Goal: Complete application form: Complete application form

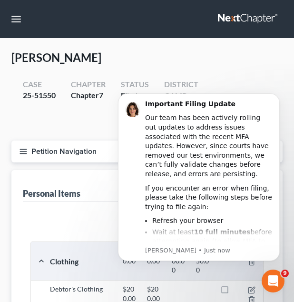
click at [177, 76] on div "Case 25-51550 Chapter Chapter 7 Status Filed District [GEOGRAPHIC_DATA] Preview" at bounding box center [146, 103] width 271 height 60
click at [276, 95] on icon "Dismiss notification" at bounding box center [276, 95] width 3 height 3
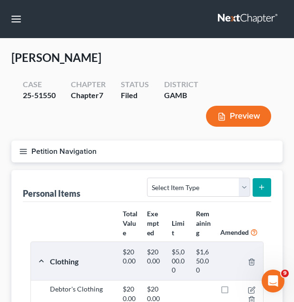
click at [75, 150] on button "Petition Navigation" at bounding box center [146, 151] width 271 height 22
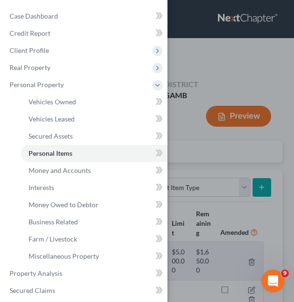
click at [212, 68] on div "Case Dashboard Payments Invoices Payments Payments Credit Report Client Profile" at bounding box center [147, 151] width 294 height 302
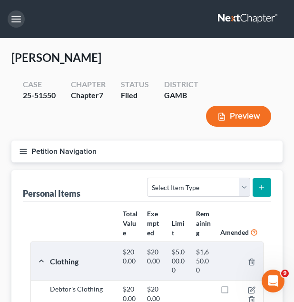
click at [18, 19] on button "button" at bounding box center [16, 18] width 17 height 17
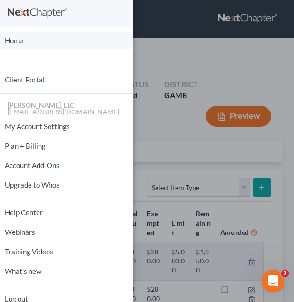
click at [18, 40] on link "Home" at bounding box center [66, 40] width 133 height 17
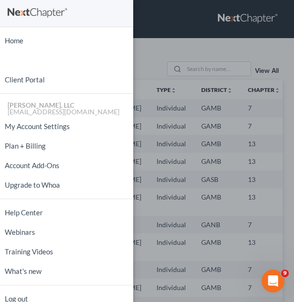
click at [225, 106] on div "Home New Case Client Portal [PERSON_NAME], LLC [EMAIL_ADDRESS][DOMAIN_NAME] My …" at bounding box center [147, 151] width 294 height 302
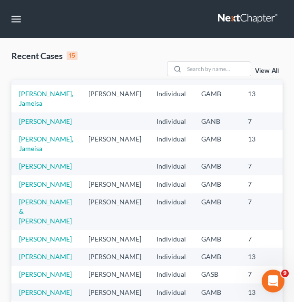
scroll to position [165, 0]
click at [41, 180] on link "[PERSON_NAME]" at bounding box center [45, 184] width 53 height 8
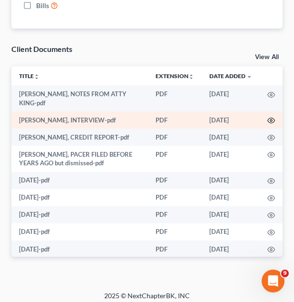
click at [268, 119] on icon "button" at bounding box center [272, 121] width 8 height 8
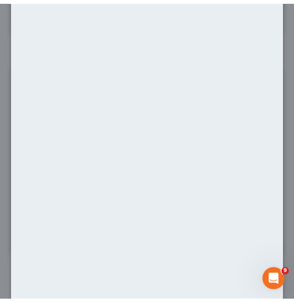
scroll to position [110, 0]
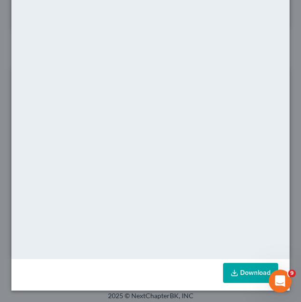
click at [233, 269] on link "Download" at bounding box center [250, 273] width 55 height 20
click at [285, 44] on div "Attachment Preview: [PERSON_NAME], INTERVIEW-pdf [DATE] × <object ng-attr-data=…" at bounding box center [150, 151] width 301 height 302
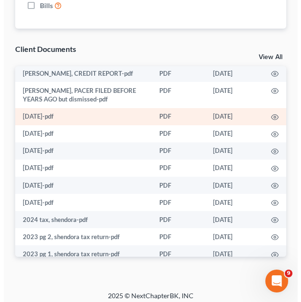
scroll to position [64, 0]
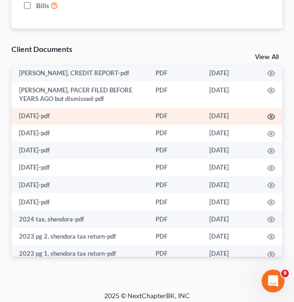
click at [270, 118] on circle "button" at bounding box center [271, 117] width 2 height 2
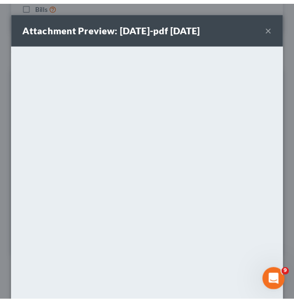
scroll to position [97, 0]
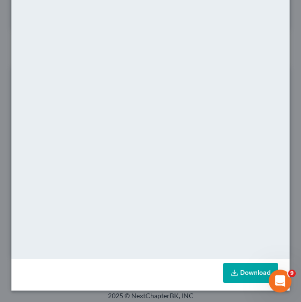
click at [253, 269] on link "Download" at bounding box center [250, 273] width 55 height 20
click at [285, 48] on div "Attachment Preview: [DATE]-pdf [DATE] × <object ng-attr-data='[URL][DOMAIN_NAME…" at bounding box center [150, 151] width 301 height 302
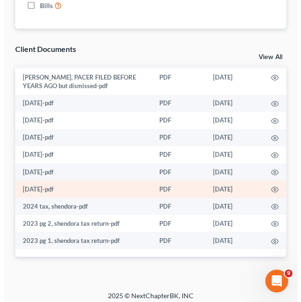
scroll to position [1086, 0]
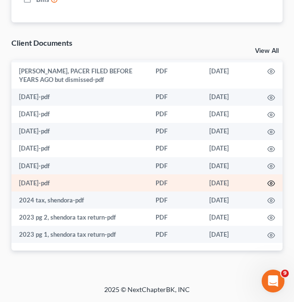
click at [268, 180] on icon "button" at bounding box center [272, 183] width 8 height 8
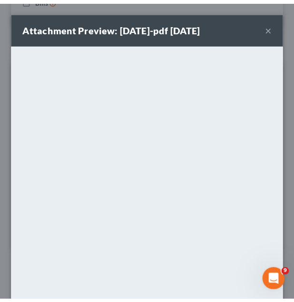
scroll to position [97, 0]
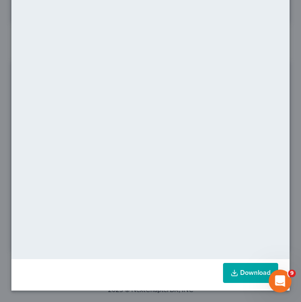
click at [233, 274] on link "Download" at bounding box center [250, 273] width 55 height 20
click at [288, 69] on div "Attachment Preview: [DATE]-pdf [DATE] × <object ng-attr-data='[URL][DOMAIN_NAME…" at bounding box center [150, 151] width 301 height 302
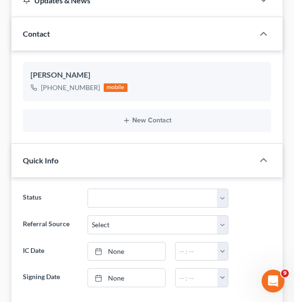
scroll to position [0, 0]
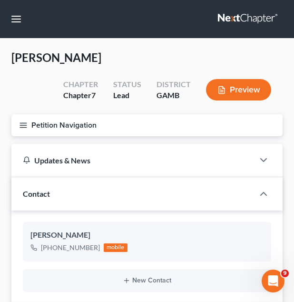
click at [167, 125] on button "Petition Navigation" at bounding box center [146, 125] width 271 height 22
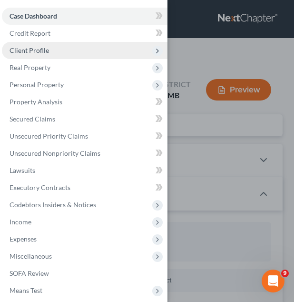
click at [88, 54] on span "Client Profile" at bounding box center [85, 50] width 166 height 17
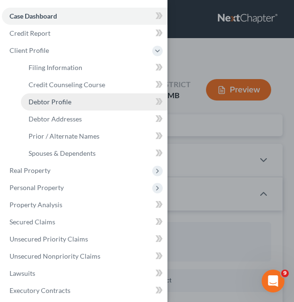
click at [80, 97] on link "Debtor Profile" at bounding box center [94, 101] width 147 height 17
select select "0"
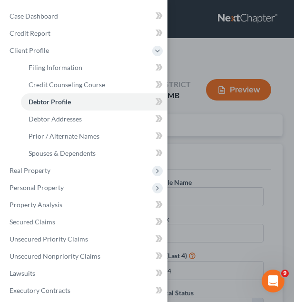
click at [289, 114] on div "Case Dashboard Payments Invoices Payments Payments Credit Report Client Profile" at bounding box center [147, 151] width 294 height 302
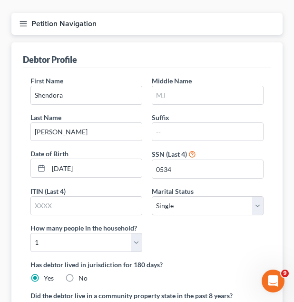
scroll to position [102, 0]
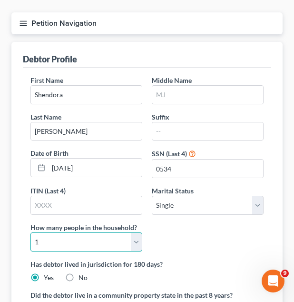
click at [126, 240] on select "Select 1 2 3 4 5 6 7 8 9 10 11 12 13 14 15 16 17 18 19 20" at bounding box center [86, 241] width 112 height 19
select select "3"
click at [30, 232] on select "Select 1 2 3 4 5 6 7 8 9 10 11 12 13 14 15 16 17 18 19 20" at bounding box center [86, 241] width 112 height 19
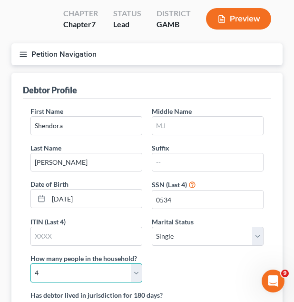
scroll to position [70, 0]
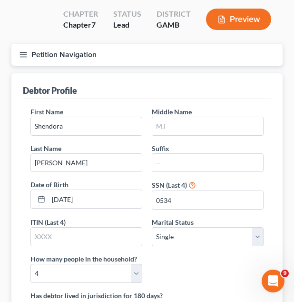
click at [122, 85] on div "Debtor Profile" at bounding box center [147, 86] width 249 height 26
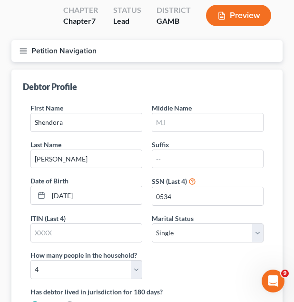
scroll to position [75, 0]
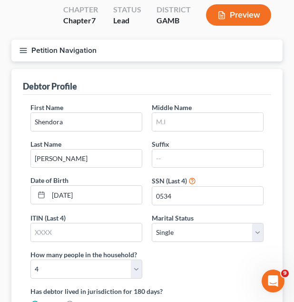
click at [105, 57] on button "Petition Navigation" at bounding box center [146, 51] width 271 height 22
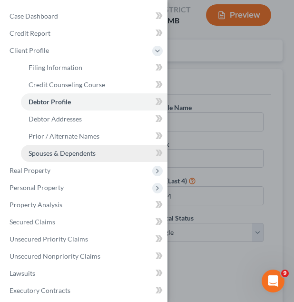
click at [106, 154] on link "Spouses & Dependents" at bounding box center [94, 153] width 147 height 17
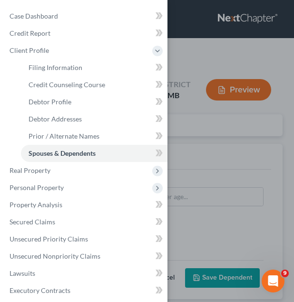
click at [189, 123] on div "Case Dashboard Payments Invoices Payments Payments Credit Report Client Profile" at bounding box center [147, 151] width 294 height 302
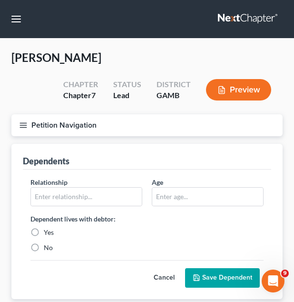
click at [124, 128] on button "Petition Navigation" at bounding box center [146, 125] width 271 height 22
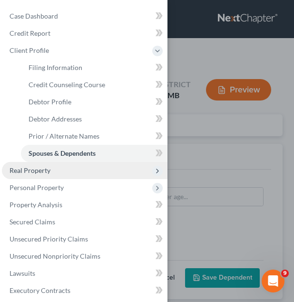
click at [105, 168] on span "Real Property" at bounding box center [85, 170] width 166 height 17
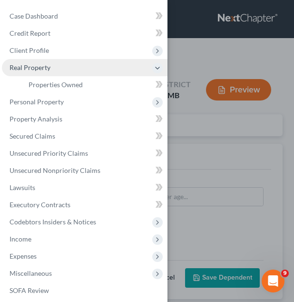
click at [136, 68] on span "Real Property" at bounding box center [85, 67] width 166 height 17
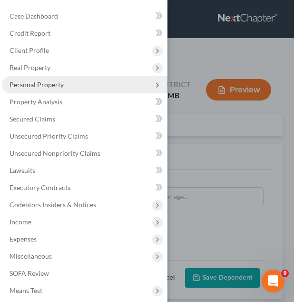
click at [130, 81] on span "Personal Property" at bounding box center [85, 84] width 166 height 17
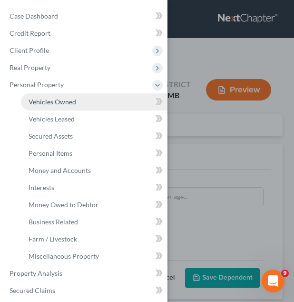
click at [119, 100] on link "Vehicles Owned" at bounding box center [94, 101] width 147 height 17
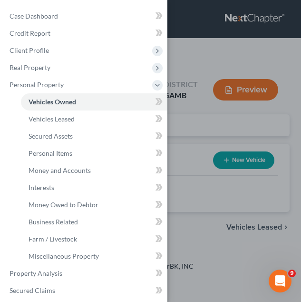
click at [202, 106] on div "Case Dashboard Payments Invoices Payments Payments Credit Report Client Profile" at bounding box center [150, 151] width 301 height 302
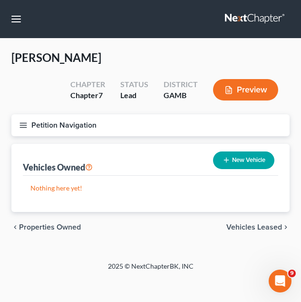
click at [245, 159] on button "New Vehicle" at bounding box center [243, 160] width 61 height 18
select select "0"
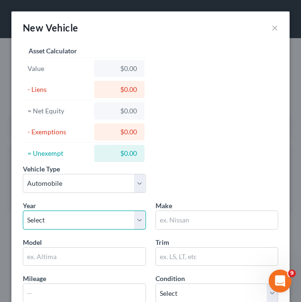
click at [103, 227] on select "Select 2026 2025 2024 2023 2022 2021 2020 2019 2018 2017 2016 2015 2014 2013 20…" at bounding box center [84, 219] width 123 height 19
select select "19"
click at [23, 210] on select "Select 2026 2025 2024 2023 2022 2021 2020 2019 2018 2017 2016 2015 2014 2013 20…" at bounding box center [84, 219] width 123 height 19
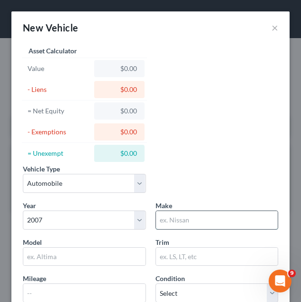
click at [175, 211] on input "text" at bounding box center [217, 220] width 122 height 18
type input "Honda"
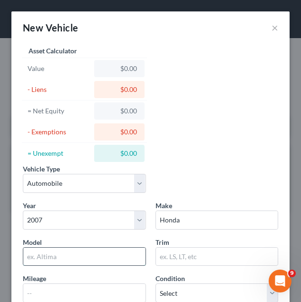
click at [89, 249] on input "text" at bounding box center [84, 257] width 122 height 18
type input "Accord"
click at [183, 152] on div "Vehicle Type Select Automobile Truck Trailer Watercraft Aircraft Motor Home Atv…" at bounding box center [150, 236] width 265 height 385
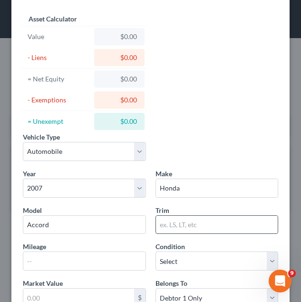
scroll to position [42, 0]
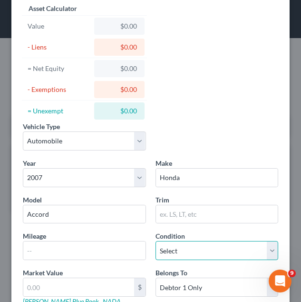
click at [172, 254] on select "Select Excellent Very Good Good Fair Poor" at bounding box center [217, 250] width 123 height 19
select select "3"
click at [156, 241] on select "Select Excellent Very Good Good Fair Poor" at bounding box center [217, 250] width 123 height 19
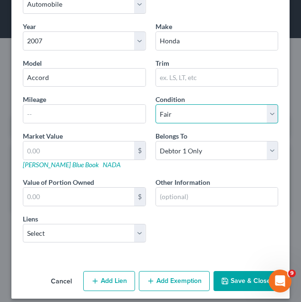
scroll to position [187, 0]
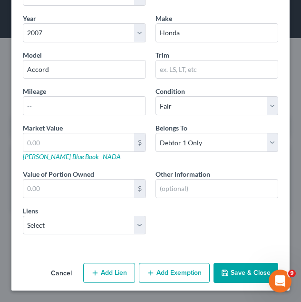
click at [246, 267] on button "Save & Close" at bounding box center [246, 273] width 65 height 20
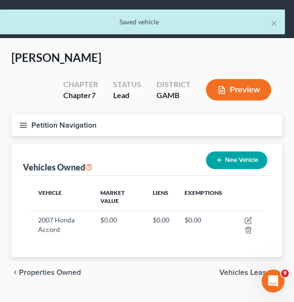
click at [241, 167] on button "New Vehicle" at bounding box center [236, 160] width 61 height 18
select select "0"
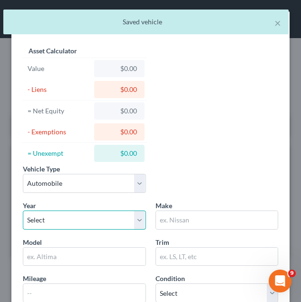
click at [98, 210] on select "Select 2026 2025 2024 2023 2022 2021 2020 2019 2018 2017 2016 2015 2014 2013 20…" at bounding box center [84, 219] width 123 height 19
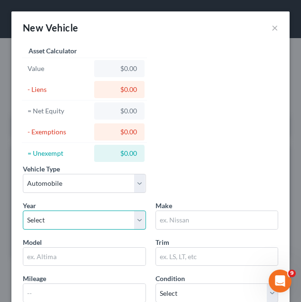
select select "5"
click at [23, 210] on select "Select 2026 2025 2024 2023 2022 2021 2020 2019 2018 2017 2016 2015 2014 2013 20…" at bounding box center [84, 219] width 123 height 19
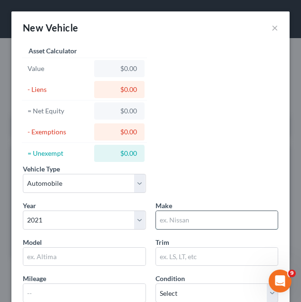
click at [175, 220] on input "text" at bounding box center [217, 220] width 122 height 18
type input "Ford"
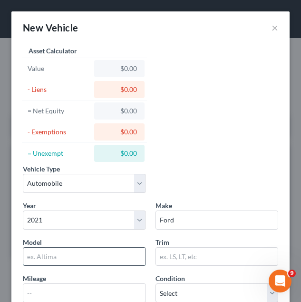
click at [120, 258] on input "text" at bounding box center [84, 257] width 122 height 18
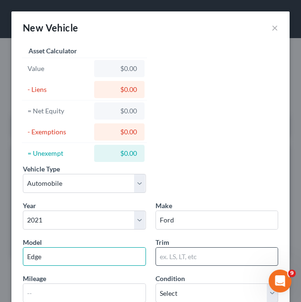
scroll to position [74, 0]
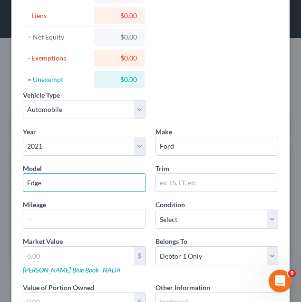
type input "Edge"
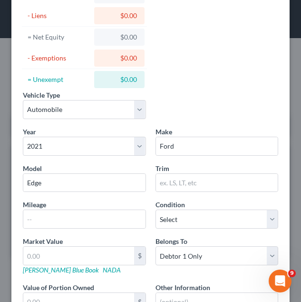
click at [218, 231] on div "Year Select 2026 2025 2024 2023 2022 2021 2020 2019 2018 2017 2016 2015 2014 20…" at bounding box center [150, 241] width 265 height 229
click at [220, 210] on select "Select Excellent Very Good Good Fair Poor" at bounding box center [217, 218] width 123 height 19
select select "3"
click at [156, 209] on select "Select Excellent Very Good Good Fair Poor" at bounding box center [217, 218] width 123 height 19
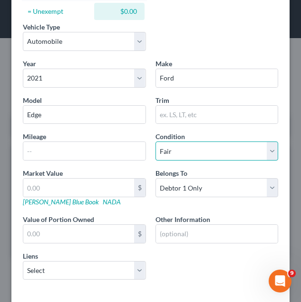
scroll to position [144, 0]
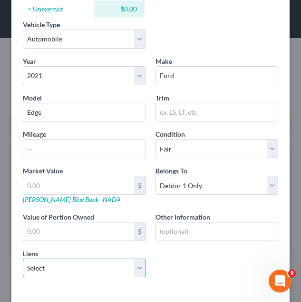
click at [99, 260] on select "Select Capital City - $18,147.00 Wfc - $4,852.00 Heights Fin - $710.00" at bounding box center [84, 268] width 123 height 19
select select "0"
click at [23, 259] on select "Select Capital City - $18,147.00 Wfc - $4,852.00 Heights Fin - $710.00" at bounding box center [84, 268] width 123 height 19
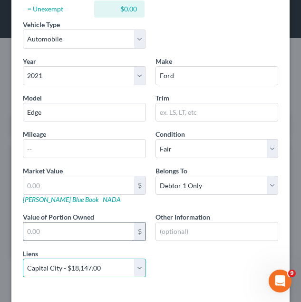
select select
select select "9"
select select "0"
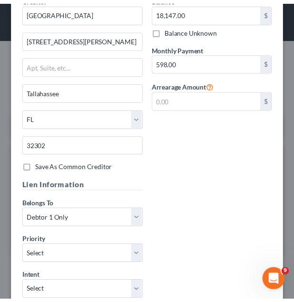
scroll to position [567, 0]
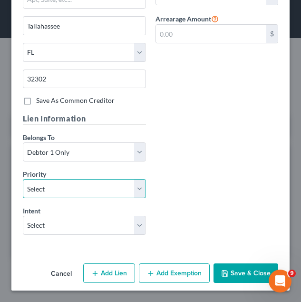
click at [87, 187] on select "Select 1st 2nd 3rd 4th 5th 6th 7th 8th 9th 10th 11th 12th 13th 14th 15th 16th 1…" at bounding box center [84, 188] width 123 height 19
select select "0"
click at [23, 179] on select "Select 1st 2nd 3rd 4th 5th 6th 7th 8th 9th 10th 11th 12th 13th 14th 15th 16th 1…" at bounding box center [84, 188] width 123 height 19
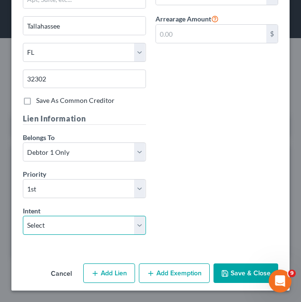
click at [67, 222] on select "Select Surrender Redeem Reaffirm Avoid Other" at bounding box center [84, 225] width 123 height 19
select select "2"
click at [23, 216] on select "Select Surrender Redeem Reaffirm Avoid Other" at bounding box center [84, 225] width 123 height 19
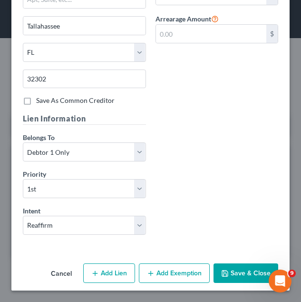
click at [225, 269] on button "Save & Close" at bounding box center [246, 273] width 65 height 20
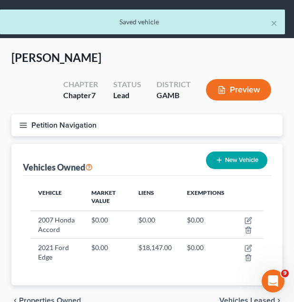
scroll to position [50, 0]
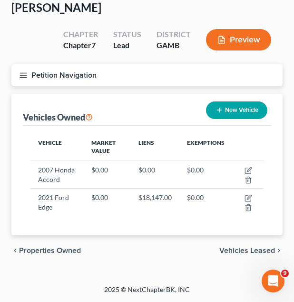
click at [242, 254] on span "Vehicles Leased" at bounding box center [247, 251] width 56 height 8
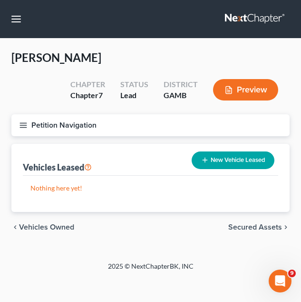
click at [251, 226] on span "Secured Assets" at bounding box center [256, 227] width 54 height 8
click at [251, 226] on span "Personal Items" at bounding box center [256, 227] width 51 height 8
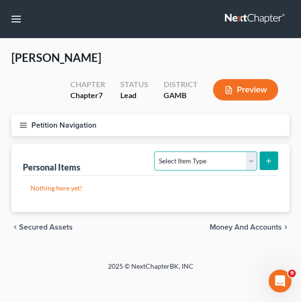
click at [217, 164] on select "Select Item Type Clothing Collectibles Of Value Electronics Firearms Household …" at bounding box center [205, 160] width 103 height 19
select select "clothing"
click at [156, 151] on select "Select Item Type Clothing Collectibles Of Value Electronics Firearms Household …" at bounding box center [205, 160] width 103 height 19
click at [269, 166] on button "submit" at bounding box center [269, 160] width 19 height 19
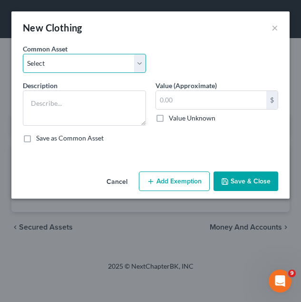
click at [118, 56] on select "Select Debtor's Clothing Debtor's Clothing" at bounding box center [84, 63] width 123 height 19
select select "0"
click at [23, 54] on select "Select Debtor's Clothing Debtor's Clothing" at bounding box center [84, 63] width 123 height 19
type textarea "Debtor's Clothing"
type input "200.00"
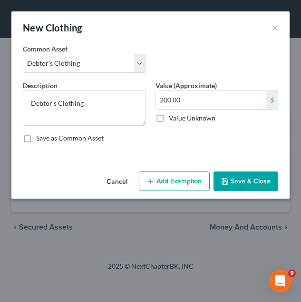
click at [152, 179] on icon "button" at bounding box center [151, 182] width 8 height 8
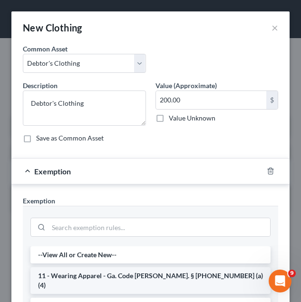
click at [136, 273] on li "11 - Wearing Apparel - Ga. Code [PERSON_NAME]. § [PHONE_NUMBER] (a)(4)" at bounding box center [150, 280] width 240 height 27
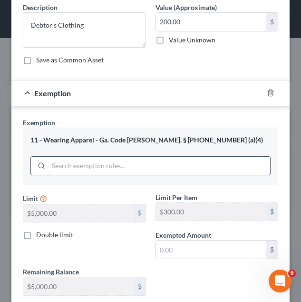
scroll to position [79, 0]
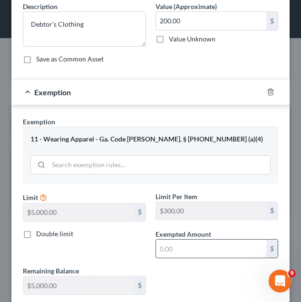
click at [178, 244] on input "text" at bounding box center [211, 248] width 111 height 18
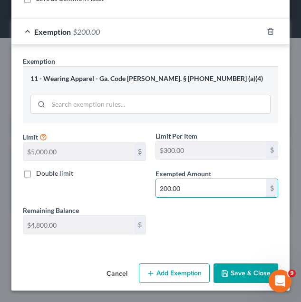
type input "200.00"
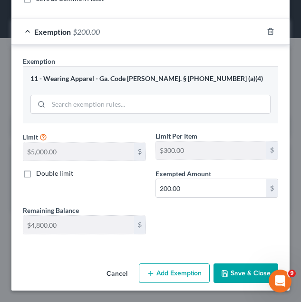
click at [235, 269] on button "Save & Close" at bounding box center [246, 273] width 65 height 20
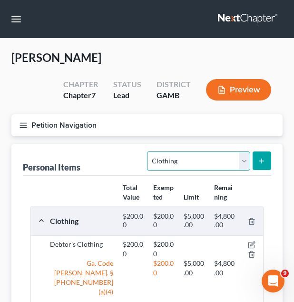
click at [190, 159] on select "Select Item Type Clothing Collectibles Of Value Electronics Firearms Household …" at bounding box center [198, 160] width 103 height 19
select select "electronics"
click at [149, 151] on select "Select Item Type Clothing Collectibles Of Value Electronics Firearms Household …" at bounding box center [198, 160] width 103 height 19
click at [269, 159] on button "submit" at bounding box center [262, 160] width 19 height 19
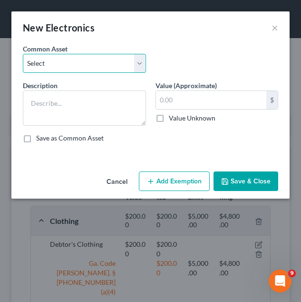
click at [89, 70] on select "Select Debtor's TV and Computer Debtor's TV and Computer Debtor's TV and Comput…" at bounding box center [84, 63] width 123 height 19
select select "1"
click at [23, 54] on select "Select Debtor's TV and Computer Debtor's TV and Computer Debtor's TV and Comput…" at bounding box center [84, 63] width 123 height 19
type textarea "Debtor's TV and Computer"
type input "500.00"
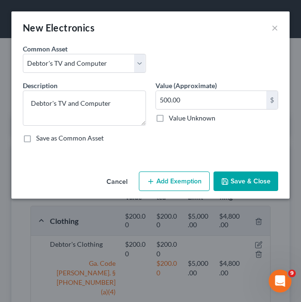
click at [156, 183] on button "Add Exemption" at bounding box center [174, 181] width 71 height 20
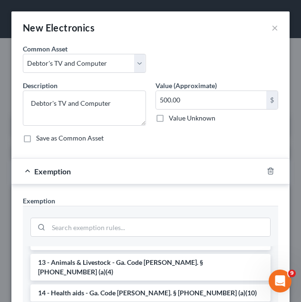
scroll to position [162, 0]
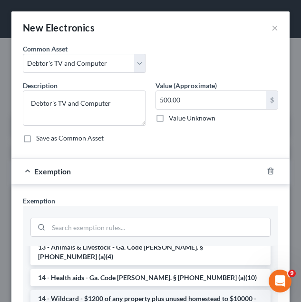
click at [136, 290] on li "14 - Wildcard - $1200 of any property plus unused homestead to $10000 - Ga. Cod…" at bounding box center [150, 303] width 240 height 27
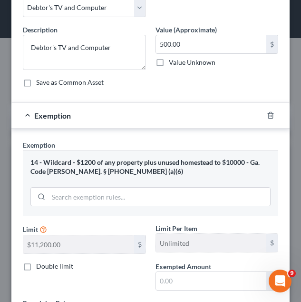
scroll to position [56, 0]
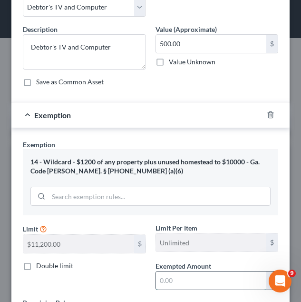
click at [183, 273] on input "text" at bounding box center [211, 280] width 111 height 18
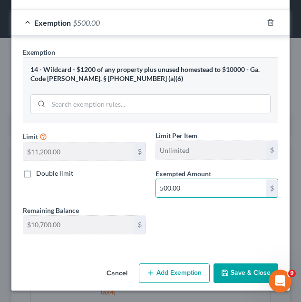
type input "500.00"
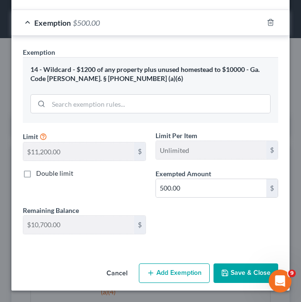
click at [224, 275] on button "Save & Close" at bounding box center [246, 273] width 65 height 20
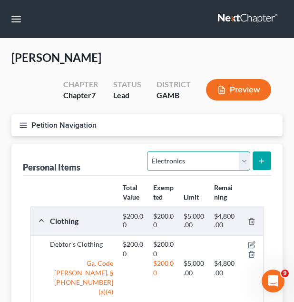
click at [194, 160] on select "Select Item Type Clothing Collectibles Of Value Electronics Firearms Household …" at bounding box center [198, 160] width 103 height 19
select select "household_goods"
click at [149, 151] on select "Select Item Type Clothing Collectibles Of Value Electronics Firearms Household …" at bounding box center [198, 160] width 103 height 19
click at [261, 162] on icon "submit" at bounding box center [262, 161] width 8 height 8
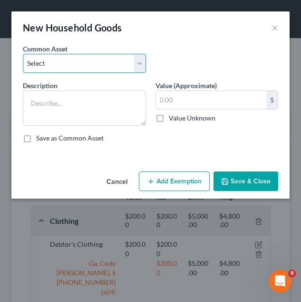
click at [101, 69] on select "Select Debtor's Furniture Debtor's Furniture" at bounding box center [84, 63] width 123 height 19
select select "0"
click at [23, 54] on select "Select Debtor's Furniture Debtor's Furniture" at bounding box center [84, 63] width 123 height 19
type textarea "Debtor's Furniture"
type input "3,000.00"
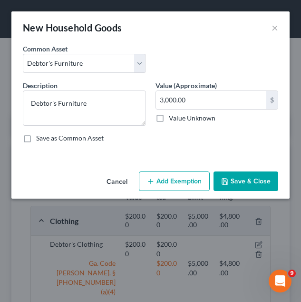
click at [188, 175] on button "Add Exemption" at bounding box center [174, 181] width 71 height 20
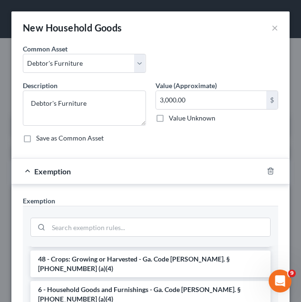
scroll to position [109, 0]
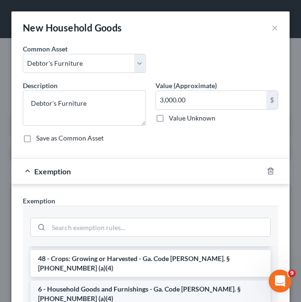
click at [164, 280] on li "6 - Household Goods and Furnishings - Ga. Code [PERSON_NAME]. § [PHONE_NUMBER] …" at bounding box center [150, 293] width 240 height 27
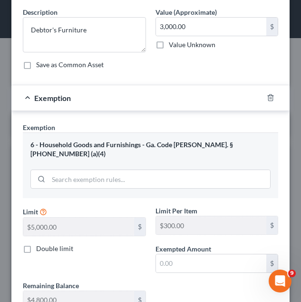
scroll to position [78, 0]
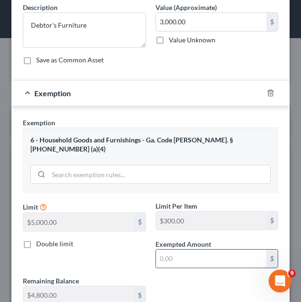
click at [169, 258] on input "text" at bounding box center [211, 258] width 111 height 18
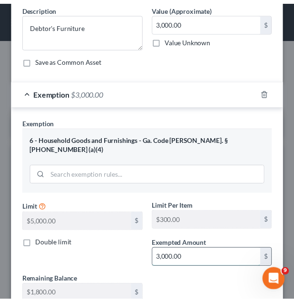
scroll to position [139, 0]
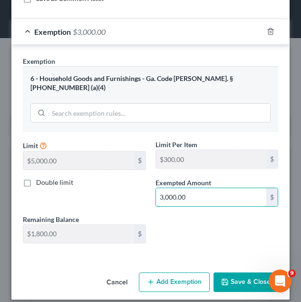
type input "3,000.00"
click at [93, 243] on div "Exemption Set must be selected for CA. Exemption * 6 - Household Goods and Furn…" at bounding box center [150, 152] width 279 height 214
click at [236, 272] on button "Save & Close" at bounding box center [246, 282] width 65 height 20
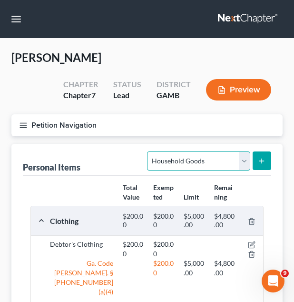
click at [217, 160] on select "Select Item Type Clothing Collectibles Of Value Electronics Firearms Household …" at bounding box center [198, 160] width 103 height 19
click at [237, 170] on select "Select Item Type Clothing Collectibles Of Value Electronics Firearms Household …" at bounding box center [198, 160] width 103 height 19
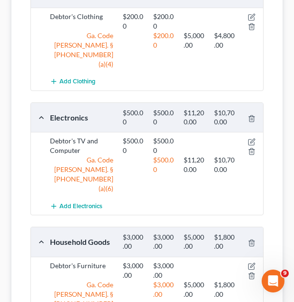
scroll to position [298, 0]
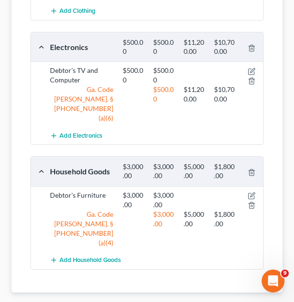
click at [215, 301] on span "Money and Accounts" at bounding box center [239, 308] width 72 height 8
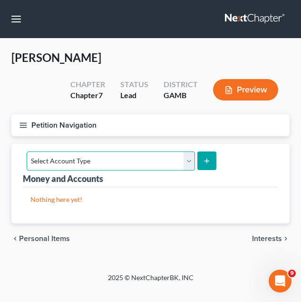
click at [148, 158] on select "Select Account Type Brokerage Cash on Hand Certificates of Deposit Checking Acc…" at bounding box center [111, 160] width 169 height 19
select select "checking"
click at [27, 151] on select "Select Account Type Brokerage Cash on Hand Certificates of Deposit Checking Acc…" at bounding box center [111, 160] width 169 height 19
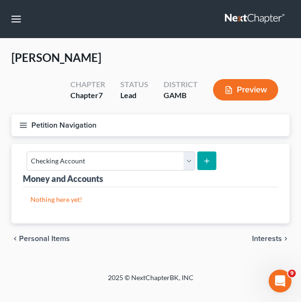
click at [206, 161] on line "submit" at bounding box center [207, 161] width 4 height 0
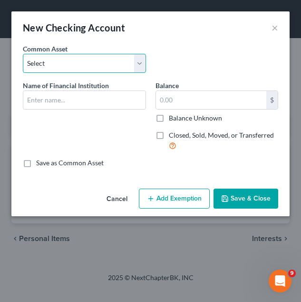
click at [140, 56] on select "Select USAA Bank Cadence Bank Colony Bank Chase Bank [US_STATE]’s Own Credit Un…" at bounding box center [84, 63] width 123 height 19
select select "12"
click at [23, 54] on select "Select USAA Bank Cadence Bank Colony Bank Chase Bank [US_STATE]’s Own Credit Un…" at bounding box center [84, 63] width 123 height 19
type input "[PERSON_NAME] Fargo"
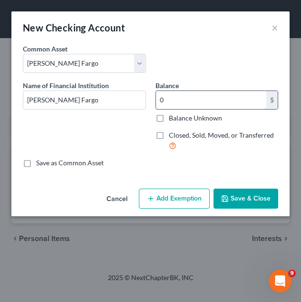
click at [220, 101] on input "0" at bounding box center [211, 100] width 111 height 18
type input "700.00"
click at [189, 196] on button "Add Exemption" at bounding box center [174, 199] width 71 height 20
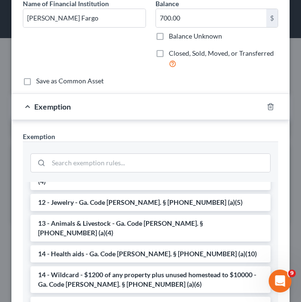
scroll to position [122, 0]
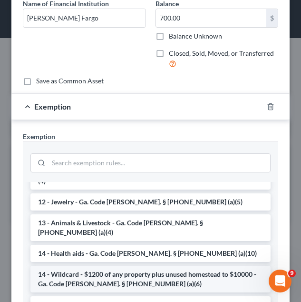
click at [121, 266] on li "14 - Wildcard - $1200 of any property plus unused homestead to $10000 - Ga. Cod…" at bounding box center [150, 279] width 240 height 27
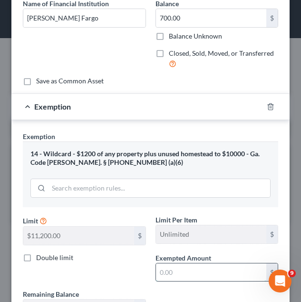
click at [191, 280] on input "text" at bounding box center [211, 272] width 111 height 18
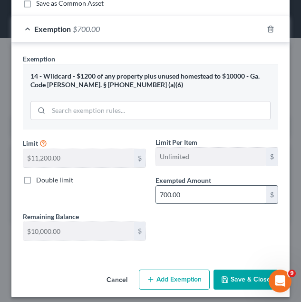
scroll to position [160, 0]
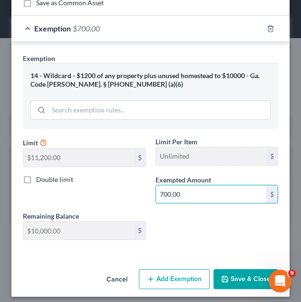
type input "700.00"
click at [223, 273] on button "Save & Close" at bounding box center [246, 279] width 65 height 20
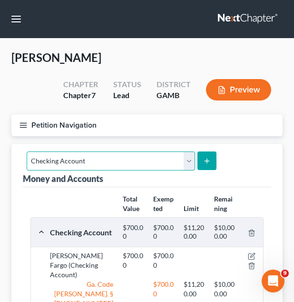
click at [131, 167] on select "Select Account Type Brokerage Cash on Hand Certificates of Deposit Checking Acc…" at bounding box center [111, 160] width 169 height 19
select select "savings"
click at [27, 151] on select "Select Account Type Brokerage Cash on Hand Certificates of Deposit Checking Acc…" at bounding box center [111, 160] width 169 height 19
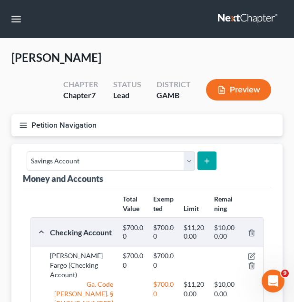
click at [206, 166] on button "submit" at bounding box center [207, 160] width 19 height 19
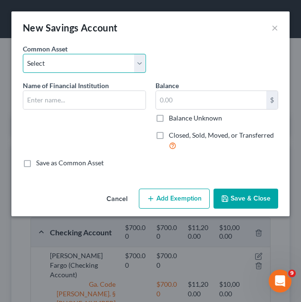
click at [72, 58] on select "Select Cadence Bank Chase Bank Bank of America [US_STATE]’s Own Credit Union [U…" at bounding box center [84, 63] width 123 height 19
click at [119, 65] on select "Select Cadence Bank Chase Bank Bank of America [US_STATE]’s Own Credit Union [U…" at bounding box center [84, 63] width 123 height 19
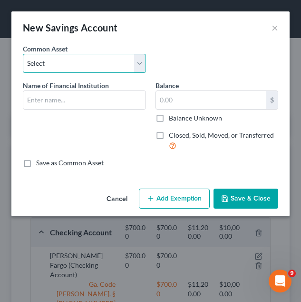
click at [119, 65] on select "Select Cadence Bank Chase Bank Bank of America [US_STATE]’s Own Credit Union [U…" at bounding box center [84, 63] width 123 height 19
click at [112, 68] on select "Select Cadence Bank Chase Bank Bank of America [US_STATE]’s Own Credit Union [U…" at bounding box center [84, 63] width 123 height 19
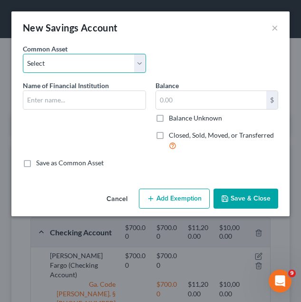
click at [112, 68] on select "Select Cadence Bank Chase Bank Bank of America [US_STATE]’s Own Credit Union [U…" at bounding box center [84, 63] width 123 height 19
click at [101, 65] on select "Select Cadence Bank Chase Bank Bank of America [US_STATE]’s Own Credit Union [U…" at bounding box center [84, 63] width 123 height 19
click at [73, 64] on select "Select Cadence Bank Chase Bank Bank of America [US_STATE]’s Own Credit Union [U…" at bounding box center [84, 63] width 123 height 19
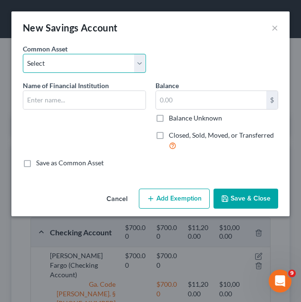
click at [85, 68] on select "Select Cadence Bank Chase Bank Bank of America [US_STATE]’s Own Credit Union [U…" at bounding box center [84, 63] width 123 height 19
click at [92, 65] on select "Select Cadence Bank Chase Bank Bank of America [US_STATE]’s Own Credit Union [U…" at bounding box center [84, 63] width 123 height 19
click at [107, 69] on select "Select Cadence Bank Chase Bank Bank of America [US_STATE]’s Own Credit Union [U…" at bounding box center [84, 63] width 123 height 19
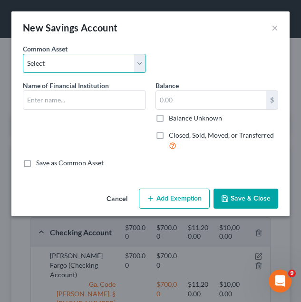
click at [107, 69] on select "Select Cadence Bank Chase Bank Bank of America [US_STATE]’s Own Credit Union [U…" at bounding box center [84, 63] width 123 height 19
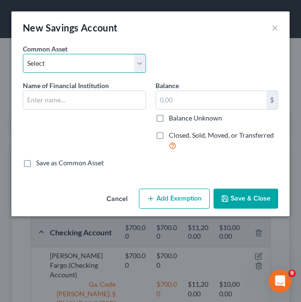
click at [76, 63] on select "Select Cadence Bank Chase Bank Bank of America [US_STATE]’s Own Credit Union [U…" at bounding box center [84, 63] width 123 height 19
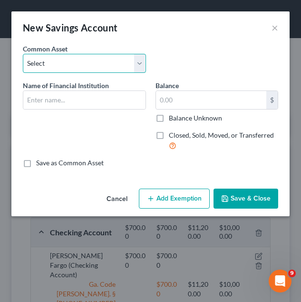
click at [76, 63] on select "Select Cadence Bank Chase Bank Bank of America [US_STATE]’s Own Credit Union [U…" at bounding box center [84, 63] width 123 height 19
click at [131, 56] on select "Select Cadence Bank Chase Bank Bank of America [US_STATE]’s Own Credit Union [U…" at bounding box center [84, 63] width 123 height 19
click at [77, 64] on select "Select Cadence Bank Chase Bank Bank of America [US_STATE]’s Own Credit Union [U…" at bounding box center [84, 63] width 123 height 19
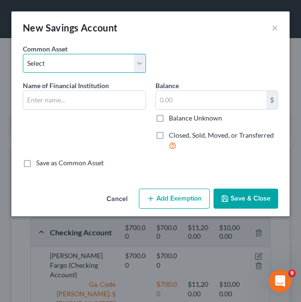
click at [113, 64] on select "Select Cadence Bank Chase Bank Bank of America [US_STATE]’s Own Credit Union [U…" at bounding box center [84, 63] width 123 height 19
select select "8"
click at [23, 54] on select "Select Cadence Bank Chase Bank Bank of America [US_STATE]’s Own Credit Union [U…" at bounding box center [84, 63] width 123 height 19
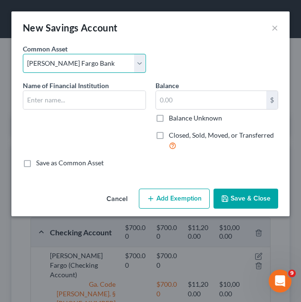
type input "[PERSON_NAME] Fargo Bank"
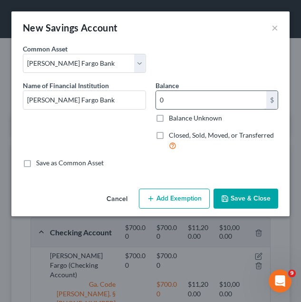
click at [173, 103] on input "0" at bounding box center [211, 100] width 111 height 18
type input "20.00"
click at [179, 194] on button "Add Exemption" at bounding box center [174, 199] width 71 height 20
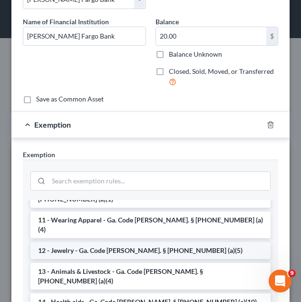
scroll to position [91, 0]
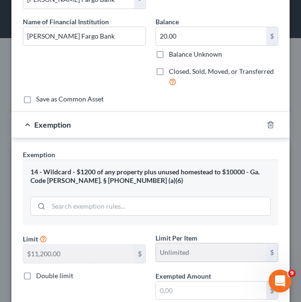
scroll to position [90, 0]
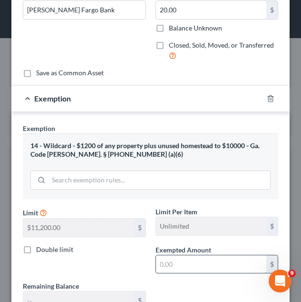
click at [190, 257] on input "text" at bounding box center [211, 264] width 111 height 18
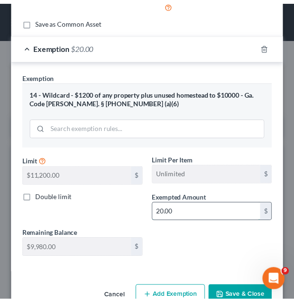
scroll to position [166, 0]
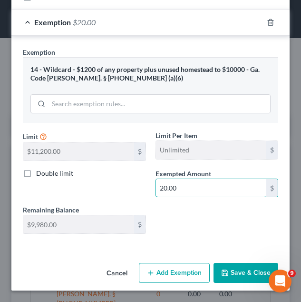
type input "20.00"
click at [235, 265] on button "Save & Close" at bounding box center [246, 273] width 65 height 20
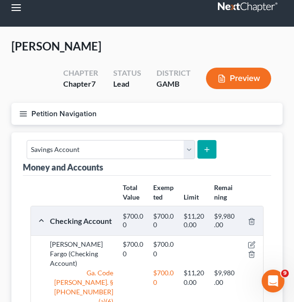
scroll to position [11, 0]
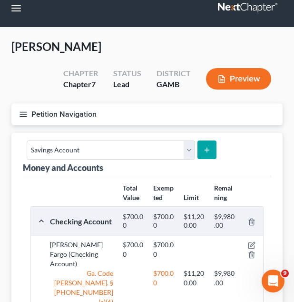
click at [115, 114] on button "Petition Navigation" at bounding box center [146, 114] width 271 height 22
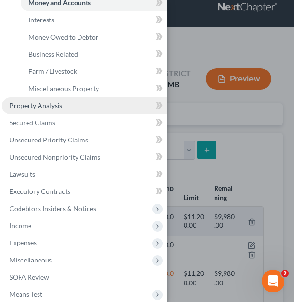
scroll to position [168, 0]
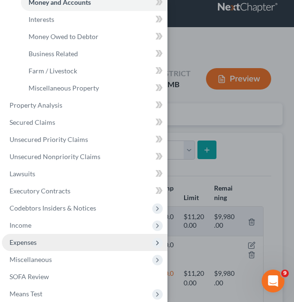
click at [76, 244] on span "Expenses" at bounding box center [85, 242] width 166 height 17
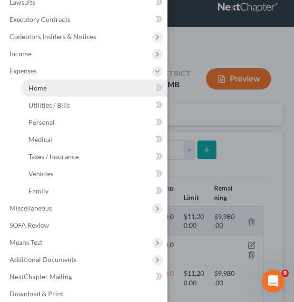
click at [71, 81] on link "Home" at bounding box center [94, 88] width 147 height 17
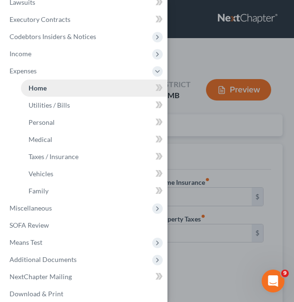
type input "0.00"
radio input "true"
type input "0.00"
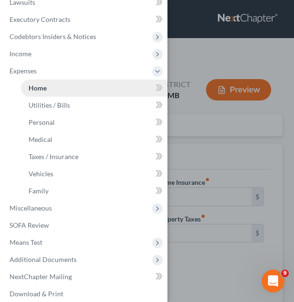
type input "0.00"
click at [171, 107] on div "Case Dashboard Payments Invoices Payments Payments Credit Report Client Profile" at bounding box center [147, 151] width 294 height 302
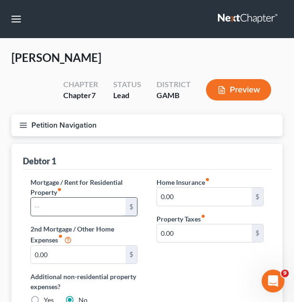
click at [80, 203] on input "text" at bounding box center [78, 207] width 95 height 18
type input "700.00"
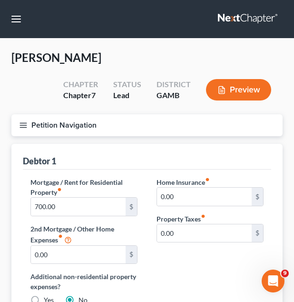
click at [219, 264] on div "Home Insurance fiber_manual_record 0.00 $ Property Taxes fiber_manual_record 0.…" at bounding box center [210, 245] width 126 height 136
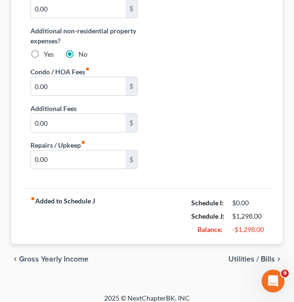
scroll to position [254, 0]
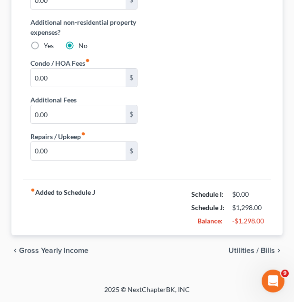
click at [245, 249] on span "Utilities / Bills" at bounding box center [252, 251] width 47 height 8
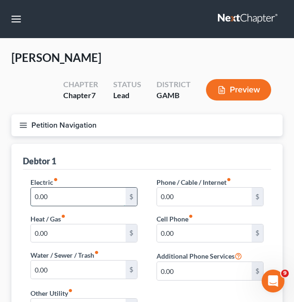
click at [82, 204] on input "0.00" at bounding box center [78, 197] width 95 height 18
type input "500.00"
click at [113, 166] on div "Debtor 1" at bounding box center [147, 157] width 249 height 26
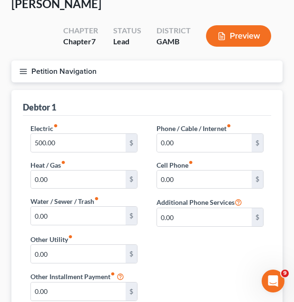
scroll to position [63, 0]
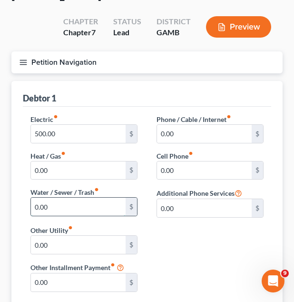
click at [96, 208] on input "0.00" at bounding box center [78, 207] width 95 height 18
click at [147, 200] on div "Electric fiber_manual_record 500.00 $ Heat / Gas fiber_manual_record 0.00 $ Wat…" at bounding box center [84, 169] width 126 height 111
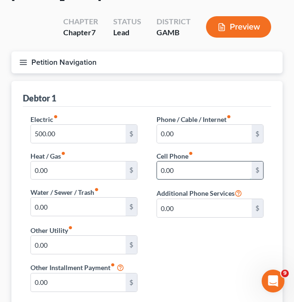
click at [188, 173] on input "0.00" at bounding box center [204, 170] width 95 height 18
type input "65.00"
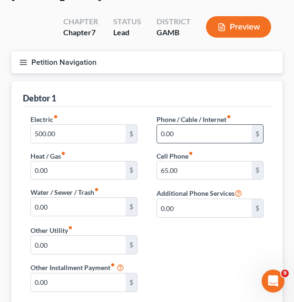
click at [210, 125] on input "0.00" at bounding box center [204, 134] width 95 height 18
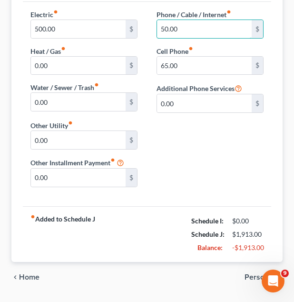
scroll to position [194, 0]
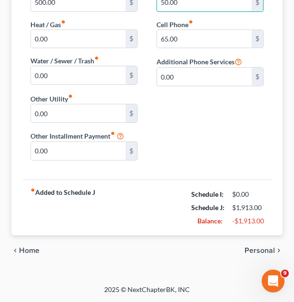
type input "50.00"
click at [246, 248] on span "Personal" at bounding box center [260, 251] width 30 height 8
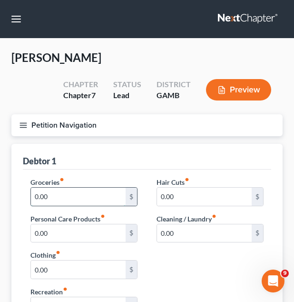
click at [72, 199] on input "0.00" at bounding box center [78, 197] width 95 height 18
type input "300.00"
click at [120, 169] on div "Groceries fiber_manual_record 300.00 $ Personal Care Products fiber_manual_reco…" at bounding box center [147, 251] width 249 height 165
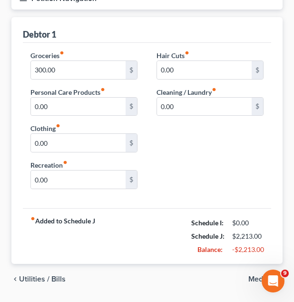
scroll to position [155, 0]
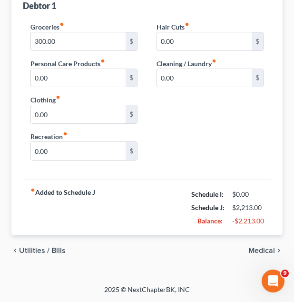
click at [259, 248] on span "Medical" at bounding box center [262, 251] width 27 height 8
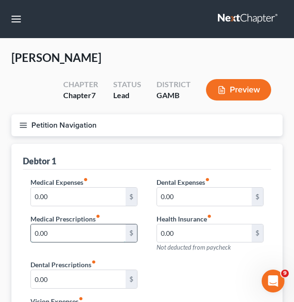
click at [88, 233] on input "0.00" at bounding box center [78, 233] width 95 height 18
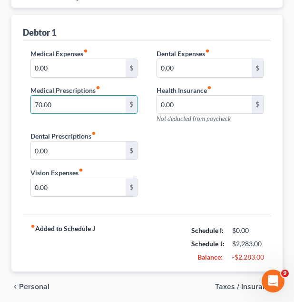
scroll to position [165, 0]
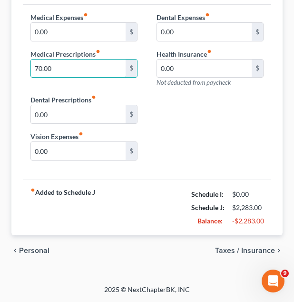
type input "70.00"
click at [245, 249] on span "Taxes / Insurance" at bounding box center [245, 251] width 60 height 8
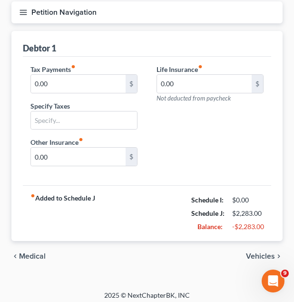
scroll to position [119, 0]
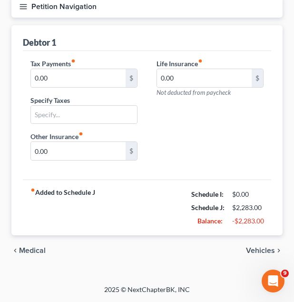
click at [263, 249] on span "Vehicles" at bounding box center [260, 251] width 29 height 8
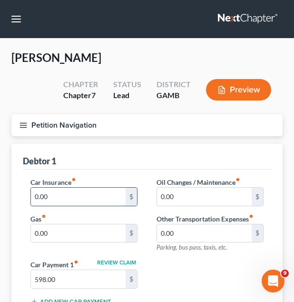
click at [91, 199] on input "0.00" at bounding box center [78, 197] width 95 height 18
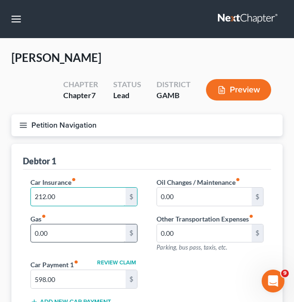
type input "212.00"
click at [83, 230] on input "0.00" at bounding box center [78, 233] width 95 height 18
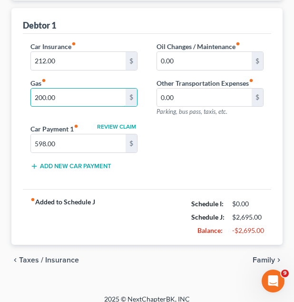
scroll to position [136, 0]
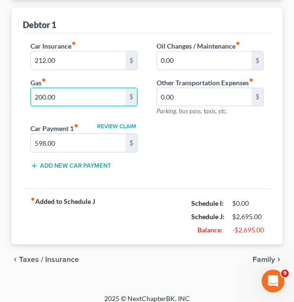
type input "200.00"
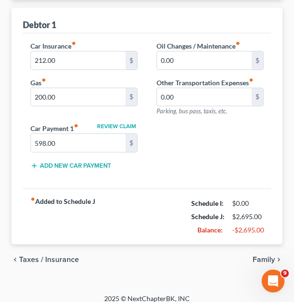
click at [56, 262] on span "Taxes / Insurance" at bounding box center [49, 260] width 60 height 8
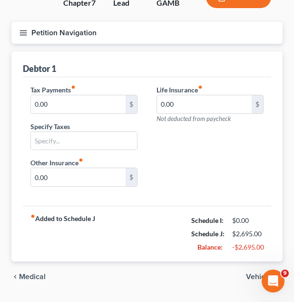
scroll to position [119, 0]
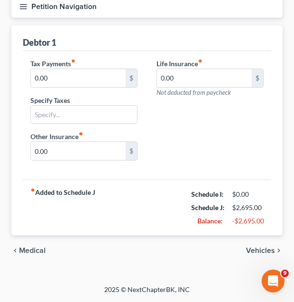
click at [21, 255] on div "chevron_left Medical Vehicles chevron_right" at bounding box center [146, 250] width 271 height 30
click at [21, 249] on span "Medical" at bounding box center [32, 251] width 27 height 8
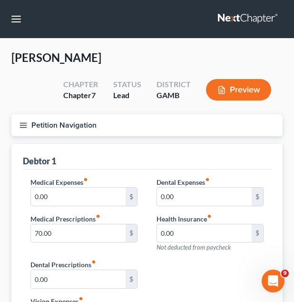
scroll to position [165, 0]
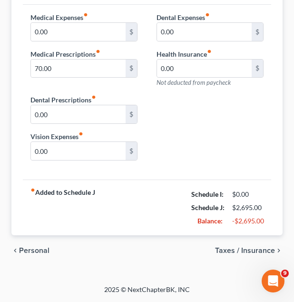
click at [23, 248] on span "Personal" at bounding box center [34, 251] width 30 height 8
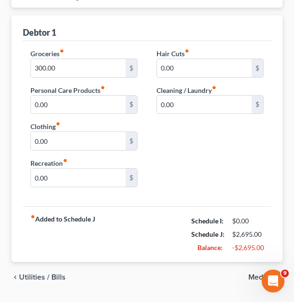
scroll to position [130, 0]
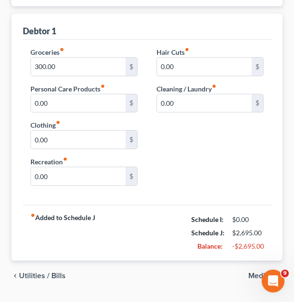
click at [23, 275] on span "Utilities / Bills" at bounding box center [42, 276] width 47 height 8
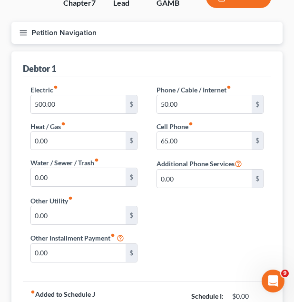
scroll to position [93, 0]
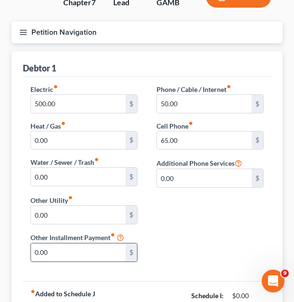
click at [48, 251] on input "0.00" at bounding box center [78, 252] width 95 height 18
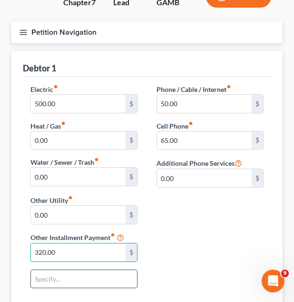
type input "320.00"
click at [50, 273] on input "text" at bounding box center [84, 279] width 106 height 18
type input "Storage Unit"
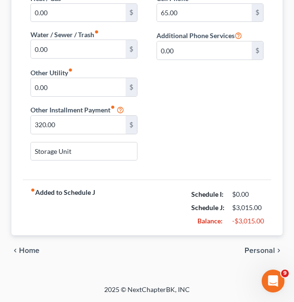
click at [200, 136] on div "Electric fiber_manual_record 500.00 $ Heat / Gas fiber_manual_record 0.00 $ Wat…" at bounding box center [147, 63] width 252 height 212
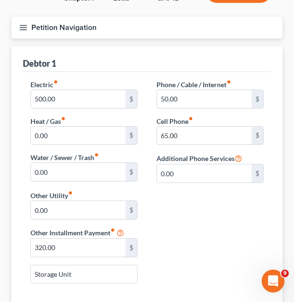
scroll to position [97, 0]
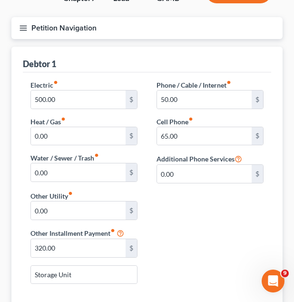
click at [110, 37] on button "Petition Navigation" at bounding box center [146, 28] width 271 height 22
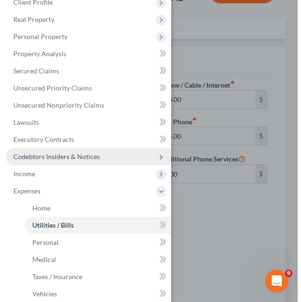
scroll to position [42, 0]
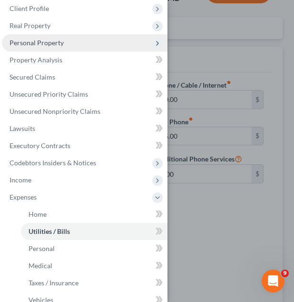
click at [78, 38] on span "Personal Property" at bounding box center [85, 42] width 166 height 17
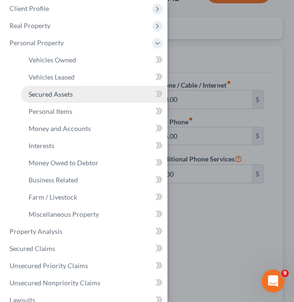
click at [82, 91] on link "Secured Assets" at bounding box center [94, 94] width 147 height 17
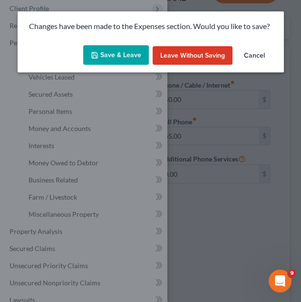
click at [110, 59] on button "Save & Leave" at bounding box center [116, 55] width 66 height 20
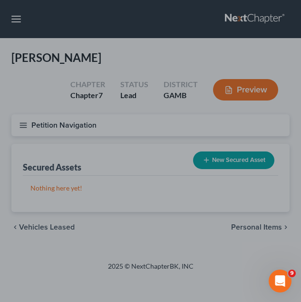
click at [212, 75] on div at bounding box center [150, 151] width 301 height 302
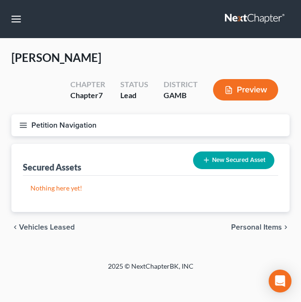
click at [242, 156] on button "New Secured Asset" at bounding box center [233, 160] width 81 height 18
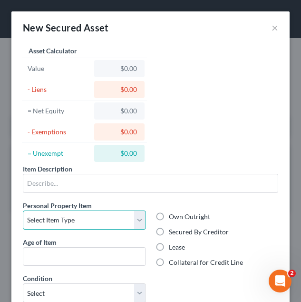
click at [120, 215] on select "Select Item Type Clothing Collectibles Of Value Electronics Firearms Household …" at bounding box center [84, 219] width 123 height 19
click at [119, 214] on select "Select Item Type Clothing Collectibles Of Value Electronics Firearms Household …" at bounding box center [84, 219] width 123 height 19
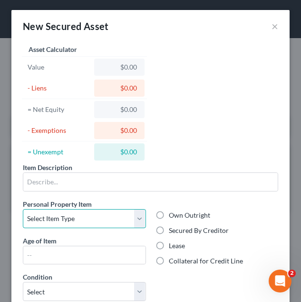
scroll to position [2, 0]
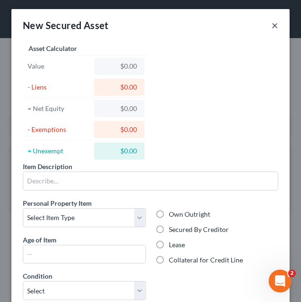
click at [272, 26] on button "×" at bounding box center [275, 25] width 7 height 11
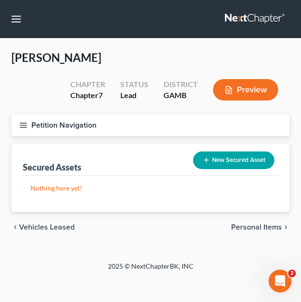
click at [142, 128] on button "Petition Navigation" at bounding box center [150, 125] width 279 height 22
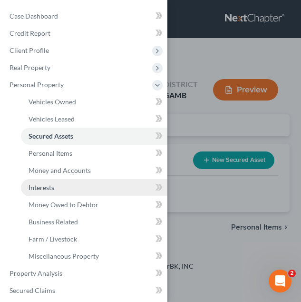
click at [109, 182] on link "Interests" at bounding box center [94, 187] width 147 height 17
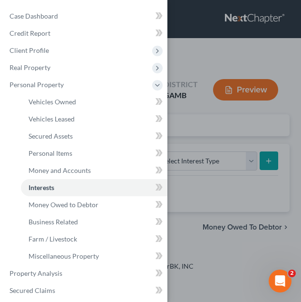
click at [170, 173] on div "Case Dashboard Payments Invoices Payments Payments Credit Report Client Profile" at bounding box center [150, 151] width 301 height 302
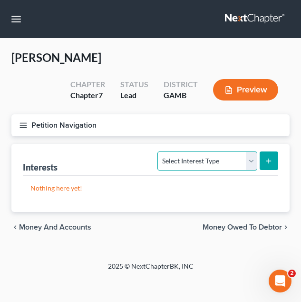
click at [195, 152] on select "Select Interest Type 401K Annuity Bond Education IRA Government Bond Government…" at bounding box center [208, 160] width 100 height 19
select select "401k"
click at [159, 151] on select "Select Interest Type 401K Annuity Bond Education IRA Government Bond Government…" at bounding box center [208, 160] width 100 height 19
click at [269, 155] on button "submit" at bounding box center [269, 160] width 19 height 19
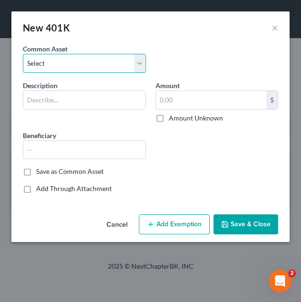
click at [103, 62] on select "Select Debtor’s 401k Teacher’s Retirement Account" at bounding box center [84, 63] width 123 height 19
select select "0"
click at [23, 54] on select "Select Debtor’s 401k Teacher’s Retirement Account" at bounding box center [84, 63] width 123 height 19
type input "Debtor’s 401k"
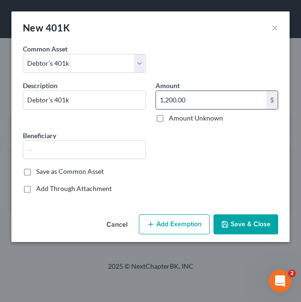
click at [189, 99] on input "1,200.00" at bounding box center [211, 100] width 111 height 18
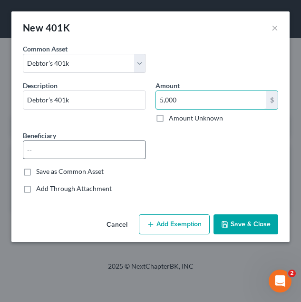
type input "5,000"
click at [119, 154] on input "text" at bounding box center [84, 150] width 122 height 18
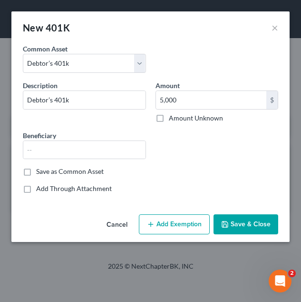
click at [178, 219] on button "Add Exemption" at bounding box center [174, 224] width 71 height 20
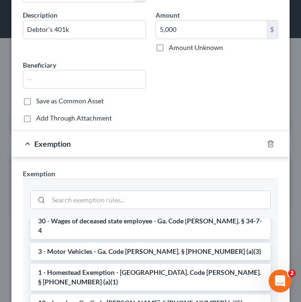
scroll to position [397, 0]
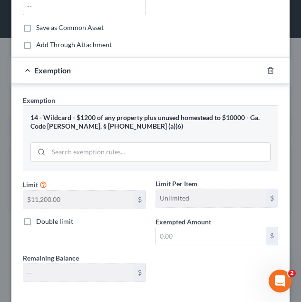
scroll to position [145, 0]
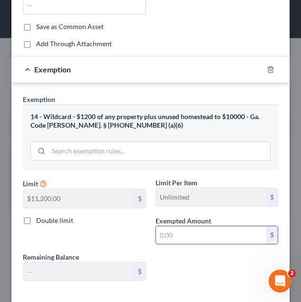
click at [184, 237] on input "text" at bounding box center [211, 235] width 111 height 18
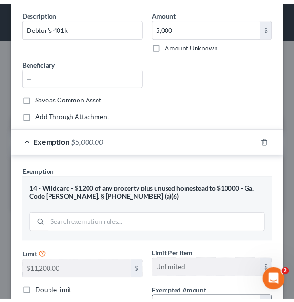
scroll to position [192, 0]
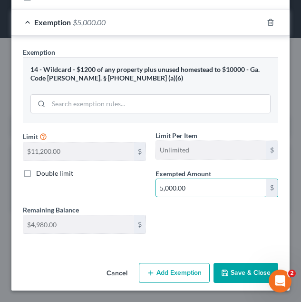
type input "5,000.00"
click at [224, 271] on button "Save & Close" at bounding box center [246, 273] width 65 height 20
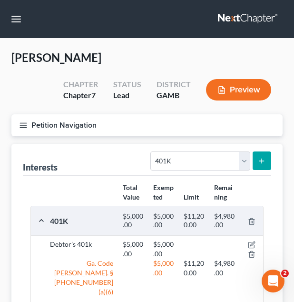
click at [118, 155] on div "Interests Select Interest Type 401K Annuity Bond Education IRA Government Bond …" at bounding box center [147, 160] width 249 height 32
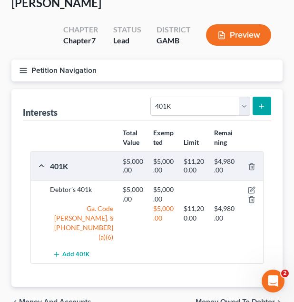
scroll to position [56, 0]
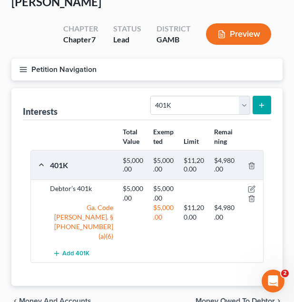
click at [257, 69] on button "Petition Navigation" at bounding box center [146, 70] width 271 height 22
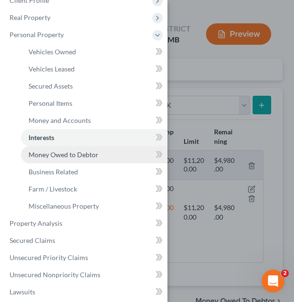
scroll to position [50, 0]
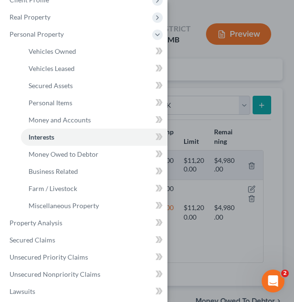
click at [245, 142] on div "Case Dashboard Payments Invoices Payments Payments Credit Report Client Profile" at bounding box center [147, 151] width 294 height 302
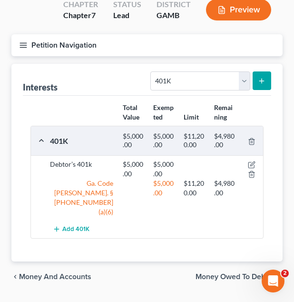
scroll to position [87, 0]
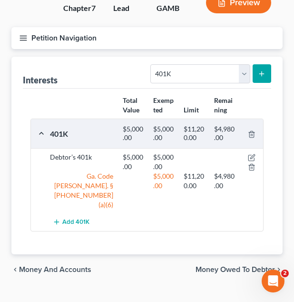
click at [272, 106] on div "Interests Select Interest Type 401K Annuity Bond Education IRA Government Bond …" at bounding box center [146, 156] width 271 height 198
click at [233, 32] on button "Petition Navigation" at bounding box center [146, 38] width 271 height 22
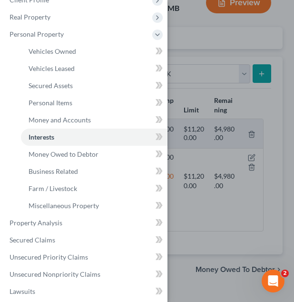
click at [209, 97] on div "Case Dashboard Payments Invoices Payments Payments Credit Report Client Profile" at bounding box center [147, 151] width 294 height 302
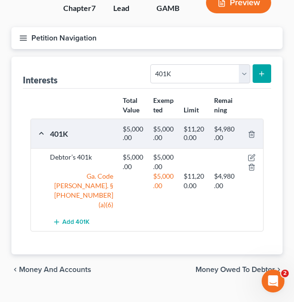
click at [80, 37] on button "Petition Navigation" at bounding box center [146, 38] width 271 height 22
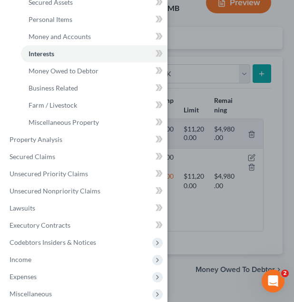
scroll to position [137, 0]
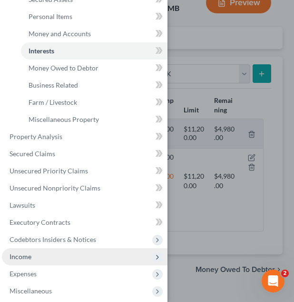
click at [52, 255] on span "Income" at bounding box center [85, 256] width 166 height 17
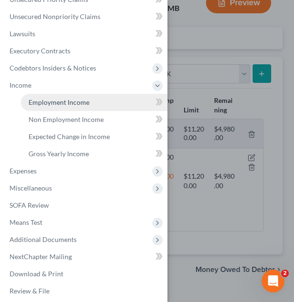
click at [83, 99] on span "Employment Income" at bounding box center [59, 102] width 61 height 8
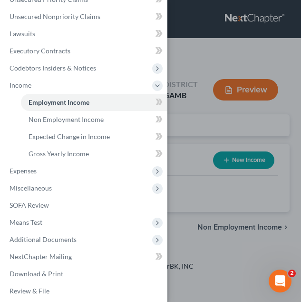
click at [182, 129] on div "Case Dashboard Payments Invoices Payments Payments Credit Report Client Profile" at bounding box center [150, 151] width 301 height 302
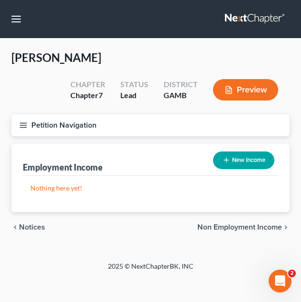
click at [243, 156] on button "New Income" at bounding box center [243, 160] width 61 height 18
select select "0"
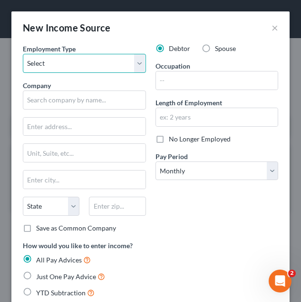
click at [100, 71] on select "Select Full or Part Time Employment Self Employment" at bounding box center [84, 63] width 123 height 19
click at [118, 62] on select "Select Full or Part Time Employment Self Employment" at bounding box center [84, 63] width 123 height 19
select select "0"
click at [23, 54] on select "Select Full or Part Time Employment Self Employment" at bounding box center [84, 63] width 123 height 19
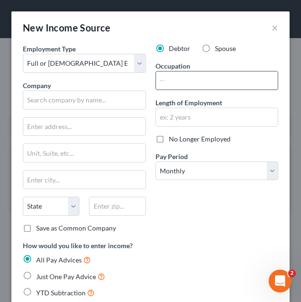
click at [167, 81] on input "text" at bounding box center [217, 80] width 122 height 18
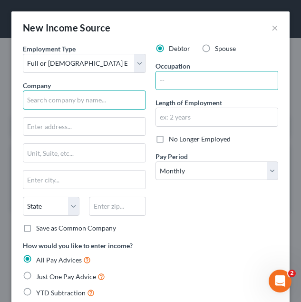
click at [134, 96] on input "text" at bounding box center [84, 99] width 123 height 19
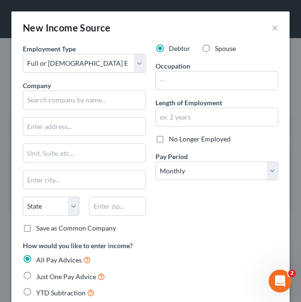
click at [102, 82] on div "Company *" at bounding box center [84, 94] width 123 height 29
click at [99, 94] on input "text" at bounding box center [84, 99] width 123 height 19
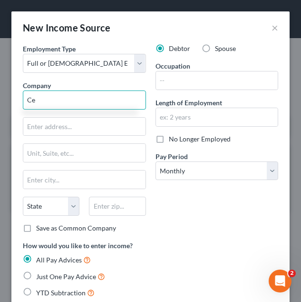
type input "C"
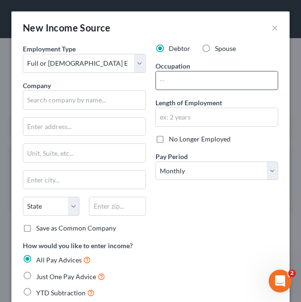
click at [247, 89] on input "text" at bounding box center [217, 80] width 122 height 18
type input "Facilities Support"
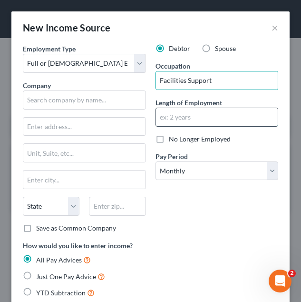
click at [227, 113] on input "text" at bounding box center [217, 117] width 122 height 18
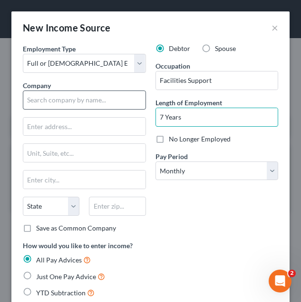
type input "7 Years"
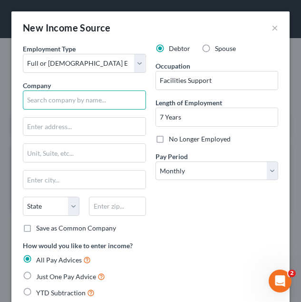
click at [49, 105] on input "text" at bounding box center [84, 99] width 123 height 19
click at [82, 96] on input "text" at bounding box center [84, 99] width 123 height 19
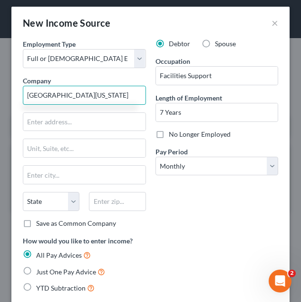
scroll to position [5, 0]
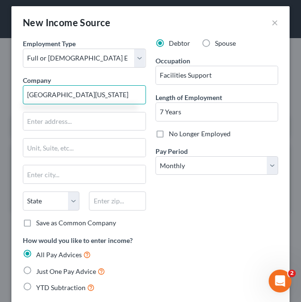
type input "Central Georgia Tech College"
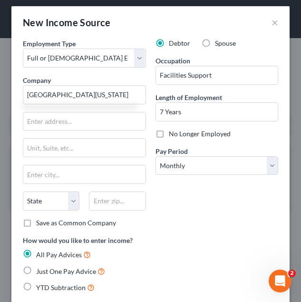
click at [74, 290] on span "YTD Subtraction" at bounding box center [61, 287] width 50 height 8
click at [46, 288] on input "YTD Subtraction" at bounding box center [43, 285] width 6 height 6
radio input "true"
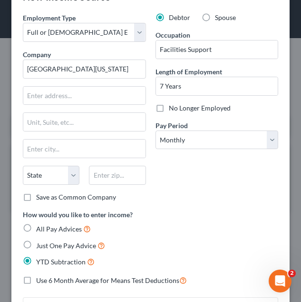
scroll to position [32, 0]
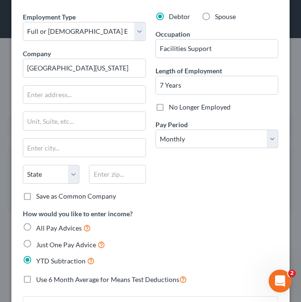
click at [79, 281] on span "Use 6 Month Average for Means Test Deductions" at bounding box center [107, 279] width 143 height 8
click at [46, 280] on input "Use 6 Month Average for Means Test Deductions" at bounding box center [43, 277] width 6 height 6
checkbox input "true"
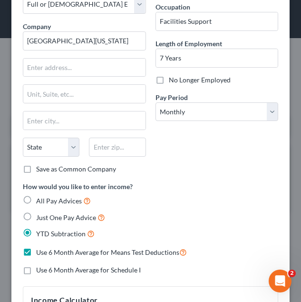
scroll to position [60, 0]
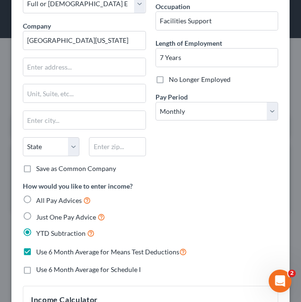
click at [81, 269] on span "Use 6 Month Average for Schedule I" at bounding box center [88, 269] width 105 height 8
click at [46, 269] on input "Use 6 Month Average for Schedule I" at bounding box center [43, 268] width 6 height 6
checkbox input "true"
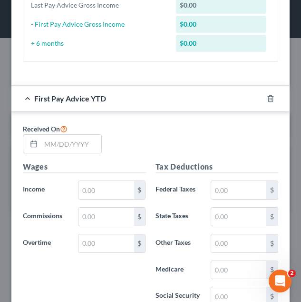
scroll to position [459, 0]
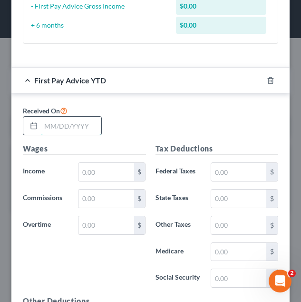
click at [79, 126] on input "text" at bounding box center [71, 126] width 60 height 18
type input "04/30/2025"
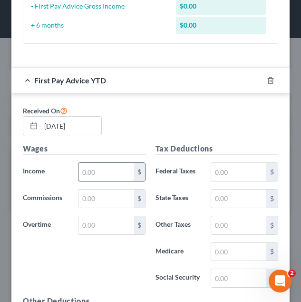
click at [94, 177] on input "text" at bounding box center [106, 172] width 55 height 18
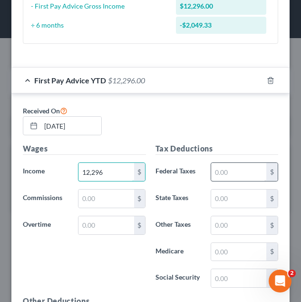
type input "12,296"
click at [231, 172] on input "text" at bounding box center [238, 172] width 55 height 18
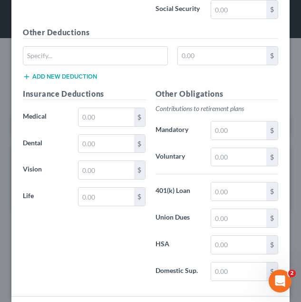
scroll to position [728, 0]
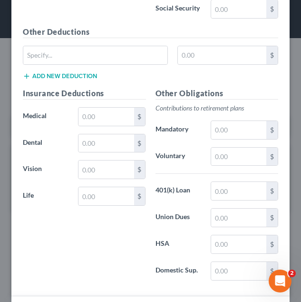
type input "1,702"
click at [84, 109] on input "text" at bounding box center [106, 117] width 55 height 18
type input "586"
click at [213, 153] on input "text" at bounding box center [238, 157] width 55 height 18
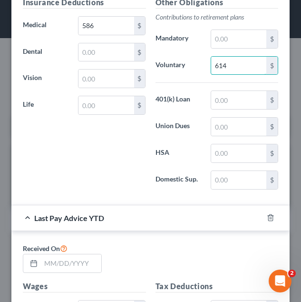
scroll to position [820, 0]
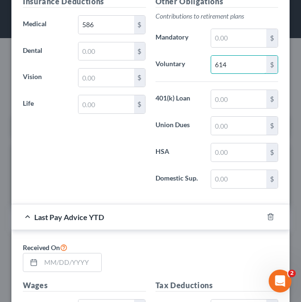
type input "614"
click at [100, 31] on input "586" at bounding box center [106, 25] width 55 height 18
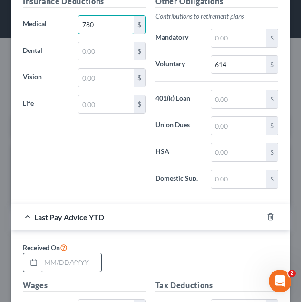
type input "780"
click at [72, 264] on input "text" at bounding box center [71, 262] width 60 height 18
click at [76, 261] on input "text" at bounding box center [71, 262] width 60 height 18
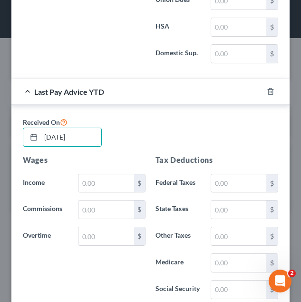
scroll to position [946, 0]
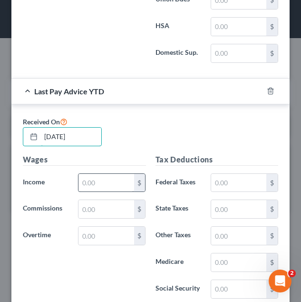
type input "09/30/2025"
click at [98, 186] on input "text" at bounding box center [106, 183] width 55 height 18
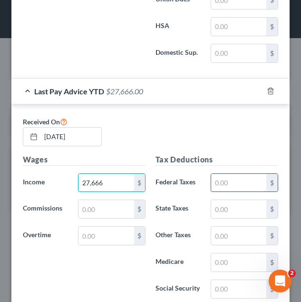
type input "27,666"
click at [251, 185] on input "text" at bounding box center [238, 183] width 55 height 18
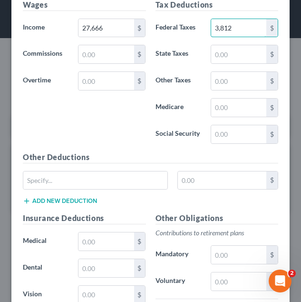
scroll to position [1156, 0]
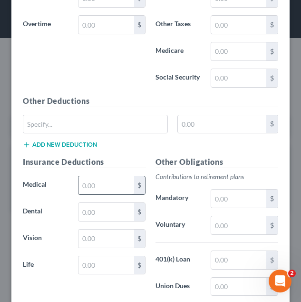
type input "3,812"
click at [95, 189] on input "text" at bounding box center [106, 185] width 55 height 18
type input "1,759"
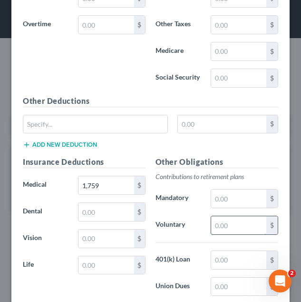
click at [213, 222] on input "text" at bounding box center [238, 225] width 55 height 18
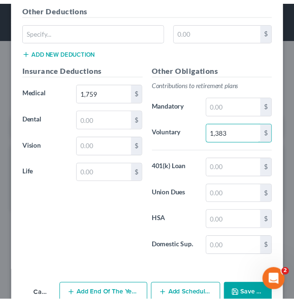
scroll to position [1271, 0]
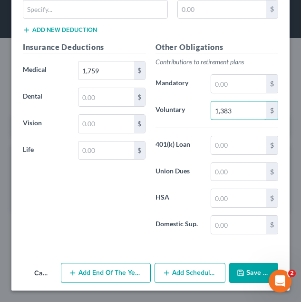
type input "1,383"
click at [248, 267] on button "Save & Close" at bounding box center [254, 273] width 50 height 20
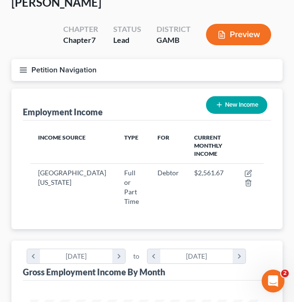
scroll to position [55, 0]
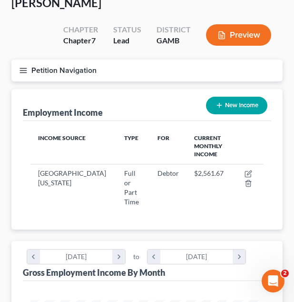
click at [87, 65] on button "Petition Navigation" at bounding box center [146, 71] width 271 height 22
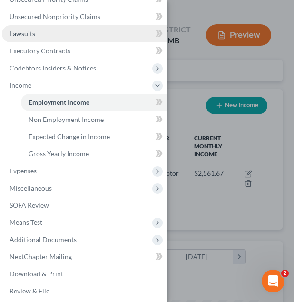
scroll to position [0, 0]
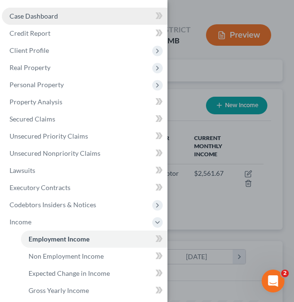
click at [70, 14] on link "Case Dashboard" at bounding box center [85, 16] width 166 height 17
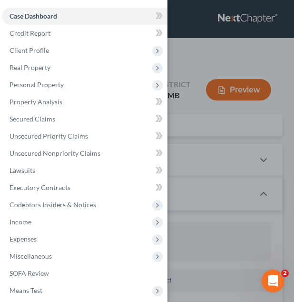
click at [188, 101] on div "Case Dashboard Payments Invoices Payments Payments Credit Report Client Profile" at bounding box center [147, 151] width 294 height 302
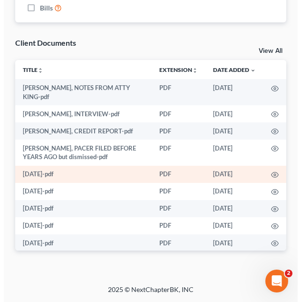
scroll to position [95, 0]
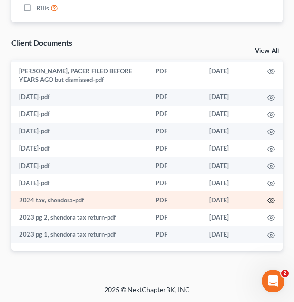
click at [268, 201] on icon "button" at bounding box center [271, 200] width 7 height 5
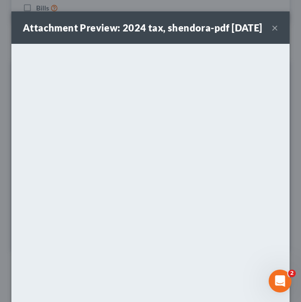
click at [272, 33] on button "×" at bounding box center [275, 27] width 7 height 11
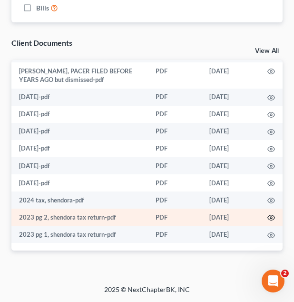
click at [268, 219] on icon "button" at bounding box center [272, 218] width 8 height 8
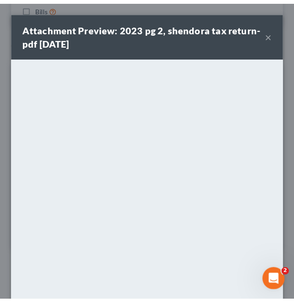
scroll to position [110, 0]
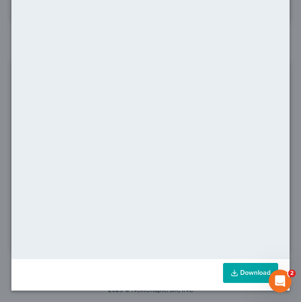
click at [246, 276] on link "Download" at bounding box center [250, 273] width 55 height 20
click at [286, 82] on div "Attachment Preview: 2023 pg 2, shendora tax return-pdf 10/03/2025 × <object ng-…" at bounding box center [150, 151] width 301 height 302
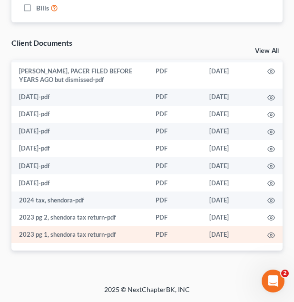
click at [266, 229] on td at bounding box center [271, 234] width 23 height 17
click at [268, 232] on icon "button" at bounding box center [271, 234] width 7 height 5
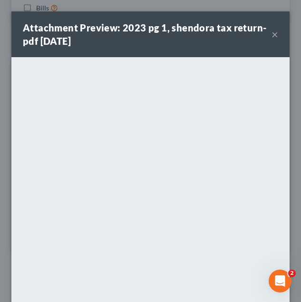
click at [272, 34] on button "×" at bounding box center [275, 34] width 7 height 11
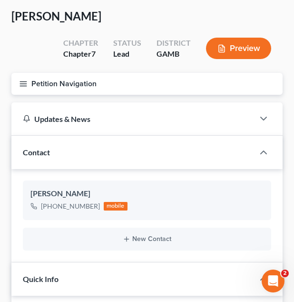
scroll to position [37, 0]
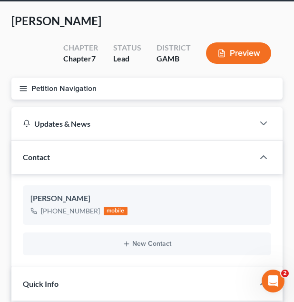
click at [141, 86] on button "Petition Navigation" at bounding box center [146, 89] width 271 height 22
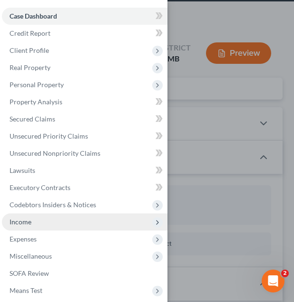
click at [51, 226] on span "Income" at bounding box center [85, 221] width 166 height 17
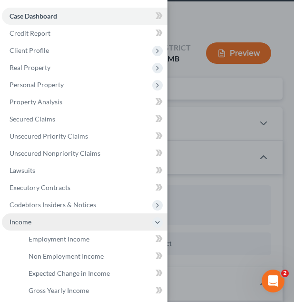
scroll to position [142, 0]
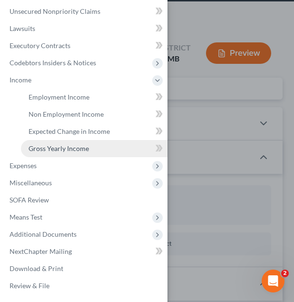
click at [70, 143] on link "Gross Yearly Income" at bounding box center [94, 148] width 147 height 17
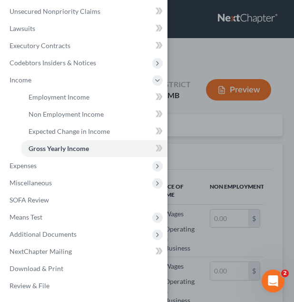
click at [211, 145] on div "Case Dashboard Payments Invoices Payments Payments Credit Report Client Profile" at bounding box center [147, 151] width 294 height 302
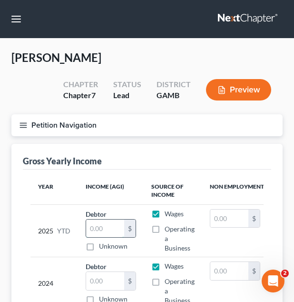
click at [103, 228] on input "text" at bounding box center [105, 228] width 38 height 18
type input "27,666"
click at [94, 280] on input "text" at bounding box center [105, 281] width 38 height 18
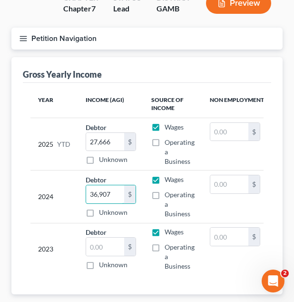
scroll to position [100, 0]
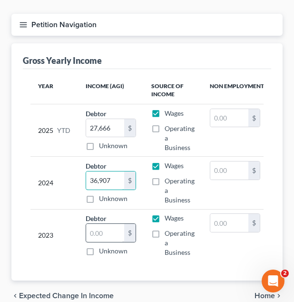
type input "36,907"
click at [106, 233] on input "text" at bounding box center [105, 233] width 38 height 18
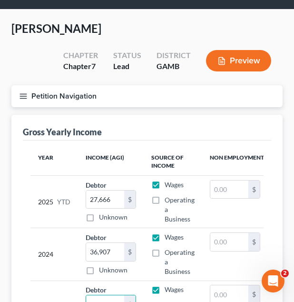
scroll to position [29, 0]
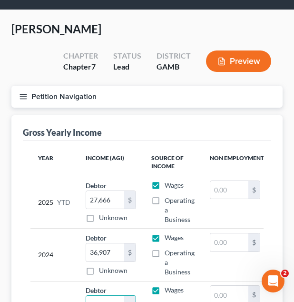
type input "31,615"
click at [112, 92] on button "Petition Navigation" at bounding box center [146, 97] width 271 height 22
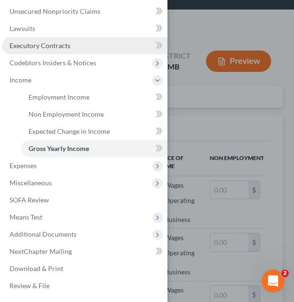
scroll to position [0, 0]
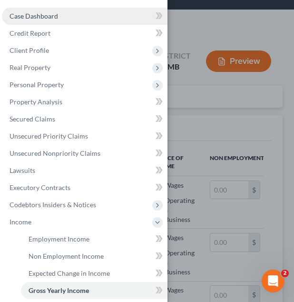
click at [62, 15] on link "Case Dashboard" at bounding box center [85, 16] width 166 height 17
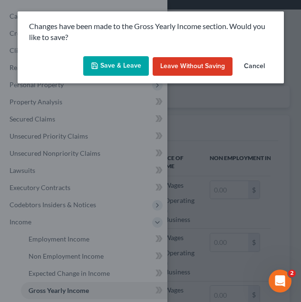
click at [109, 62] on button "Save & Leave" at bounding box center [116, 66] width 66 height 20
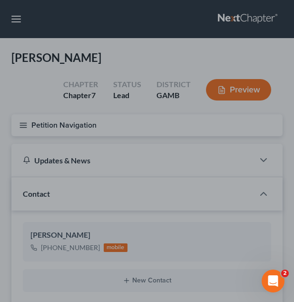
scroll to position [907, 0]
